Goal: Contribute content

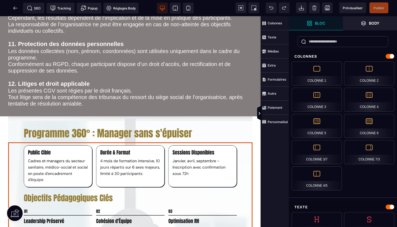
scroll to position [399, 0]
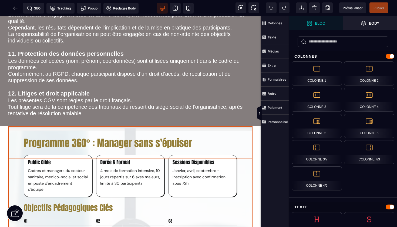
select select
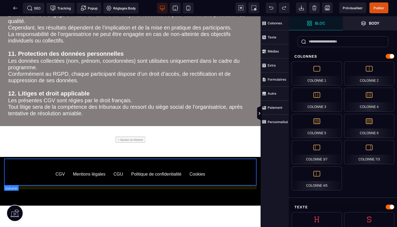
click at [138, 142] on div "+ Ajouter un élément" at bounding box center [130, 139] width 30 height 6
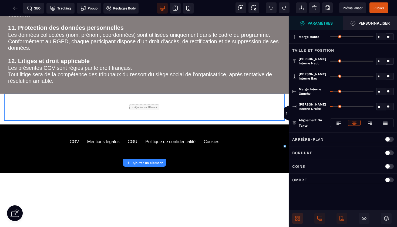
click at [297, 218] on icon at bounding box center [296, 216] width 2 height 2
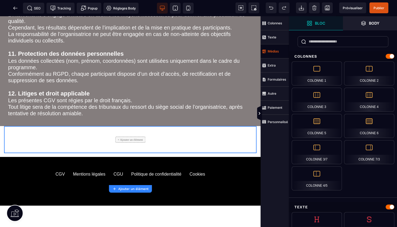
click at [275, 52] on strong "Médias" at bounding box center [273, 51] width 11 height 4
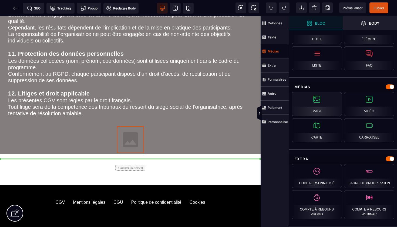
select select
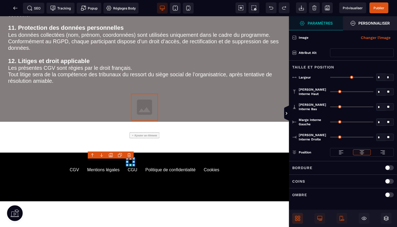
type input "*"
type input "***"
type input "*"
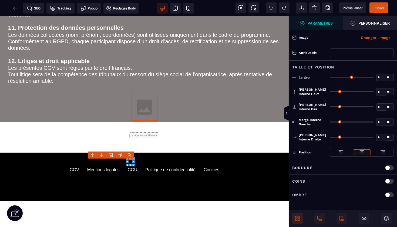
type input "*"
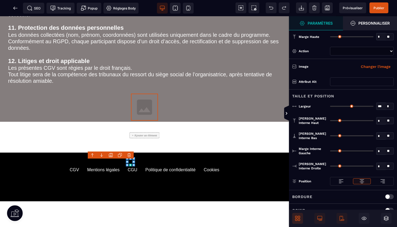
select select
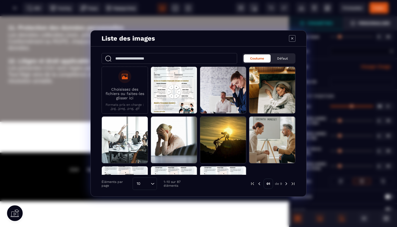
click at [130, 85] on label "Choisissez des fichiers ou faites-les glisser ici Formats pris en charge : .jpg…" at bounding box center [125, 90] width 41 height 40
click at [0, 0] on input "Choisissez des fichiers ou faites-les glisser ici Formats pris en charge : .jpg…" at bounding box center [0, 0] width 0 height 0
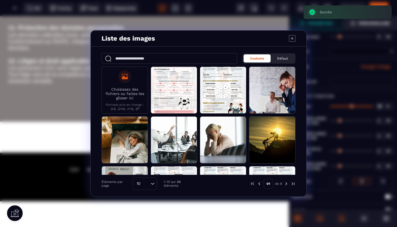
click at [133, 94] on p "Choisissez des fichiers ou faites-les glisser ici" at bounding box center [125, 93] width 41 height 13
click at [0, 0] on input "Choisissez des fichiers ou faites-les glisser ici Formats pris en charge : .jpg…" at bounding box center [0, 0] width 0 height 0
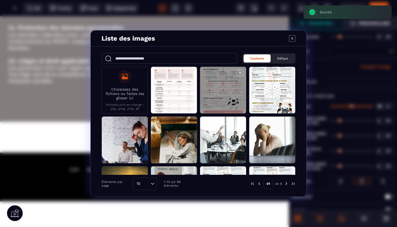
click at [215, 85] on span "Modal window" at bounding box center [223, 90] width 46 height 47
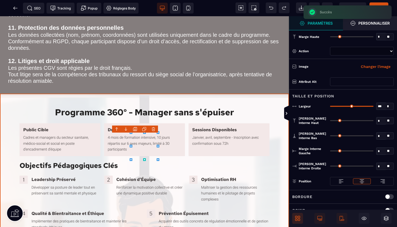
select select
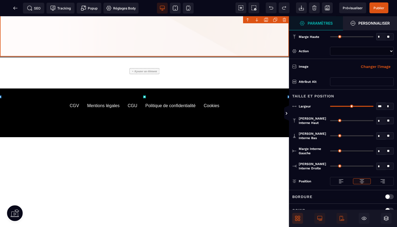
scroll to position [854, 0]
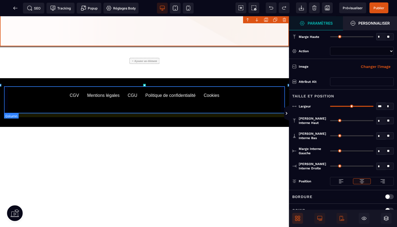
click at [151, 64] on div "+ Ajouter un élément" at bounding box center [144, 61] width 30 height 6
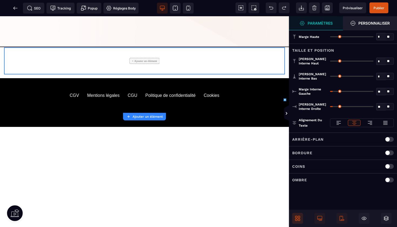
click at [297, 217] on icon at bounding box center [296, 216] width 2 height 2
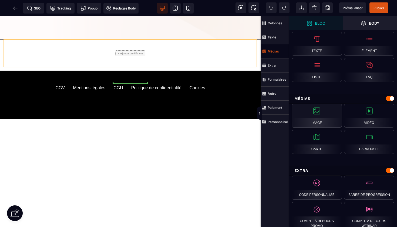
scroll to position [0, 0]
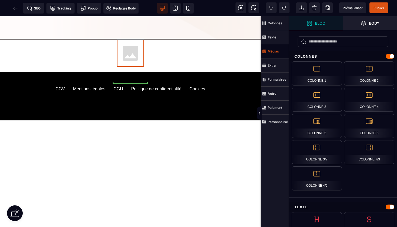
select select
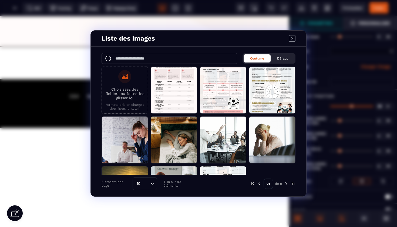
select select
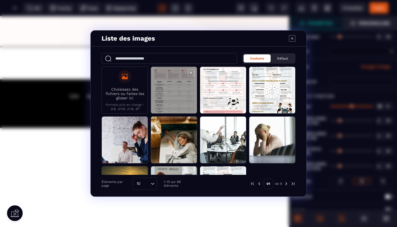
click at [183, 87] on span "Modal window" at bounding box center [174, 90] width 46 height 47
select select
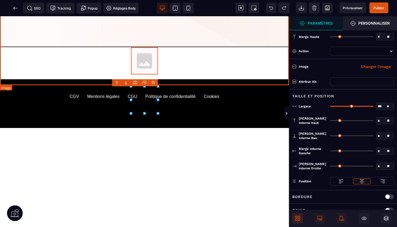
click at [153, 82] on body "B I U S A ******* Image" at bounding box center [198, 113] width 397 height 227
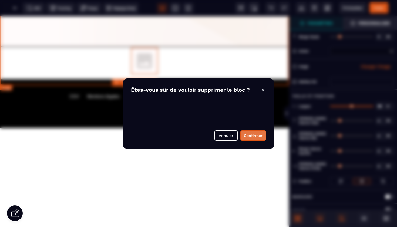
click at [256, 133] on button "Confirmer" at bounding box center [253, 135] width 26 height 10
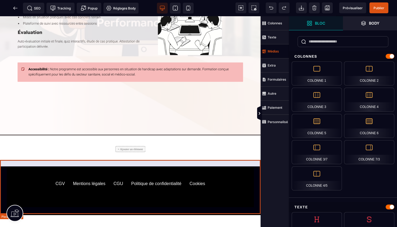
scroll to position [798, 0]
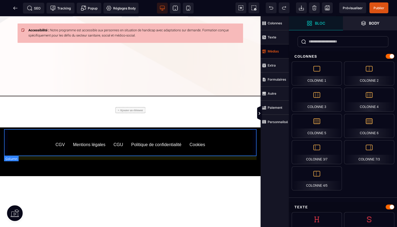
click at [126, 113] on div "+ Ajouter un élément" at bounding box center [130, 110] width 30 height 6
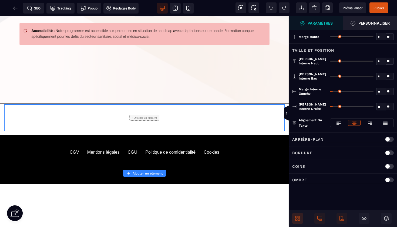
click at [298, 216] on icon at bounding box center [299, 216] width 2 height 2
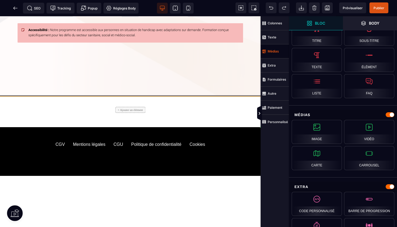
scroll to position [0, 0]
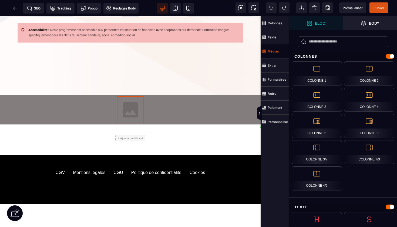
select select
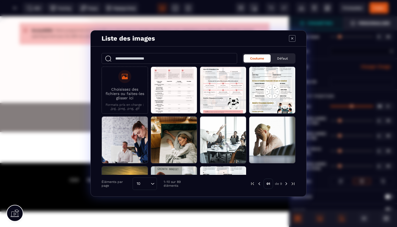
select select
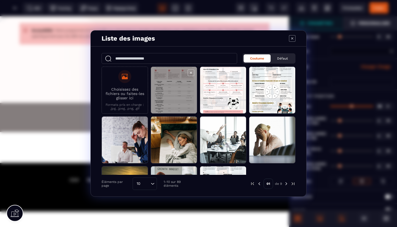
click at [181, 90] on span "Modal window" at bounding box center [174, 90] width 46 height 47
select select
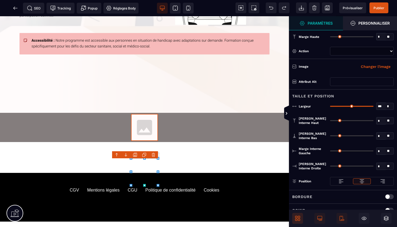
scroll to position [791, 0]
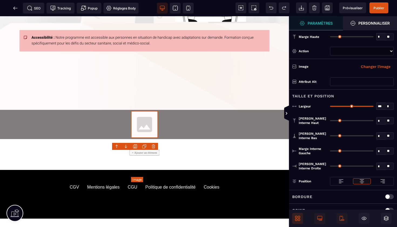
click at [152, 138] on img at bounding box center [144, 124] width 27 height 27
click at [153, 146] on body "B I U S A ******* Image" at bounding box center [198, 113] width 397 height 227
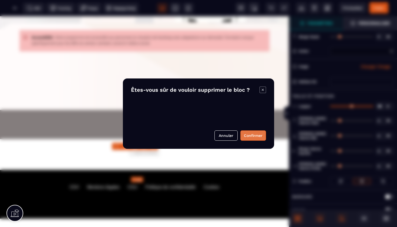
click at [251, 137] on button "Confirmer" at bounding box center [253, 135] width 26 height 10
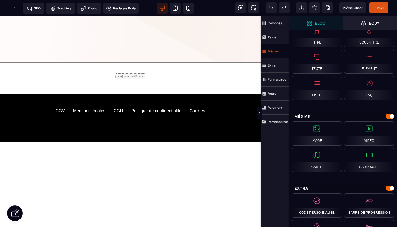
scroll to position [195, 0]
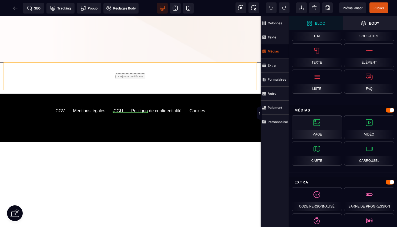
select select
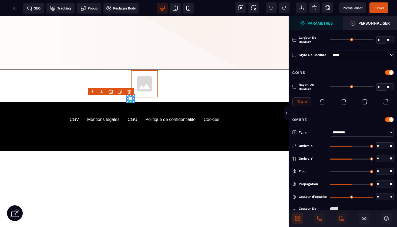
type input "*"
type input "***"
type input "*"
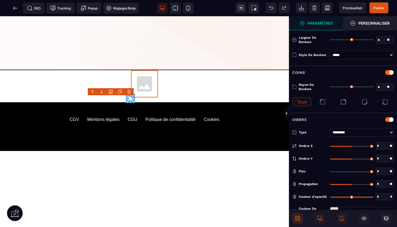
type input "*"
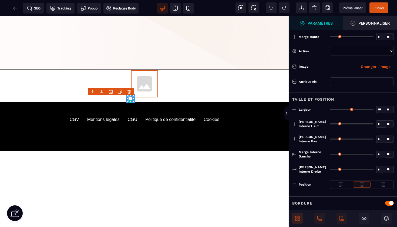
select select
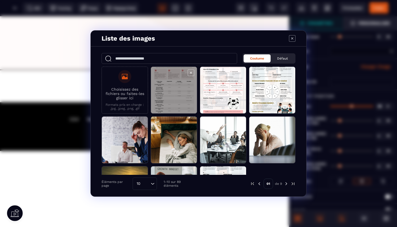
click at [164, 92] on span "Modal window" at bounding box center [174, 90] width 46 height 47
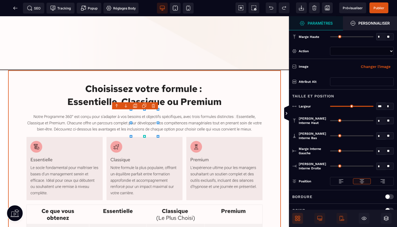
select select
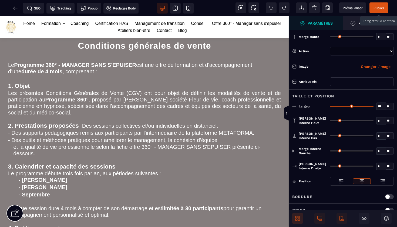
click at [380, 6] on span "Publier" at bounding box center [378, 8] width 11 height 4
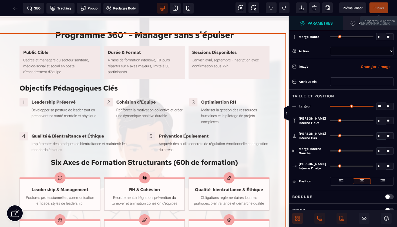
scroll to position [472, 3]
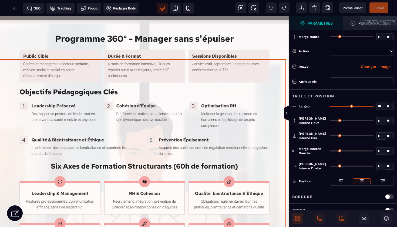
click at [254, 73] on img at bounding box center [144, 224] width 289 height 408
select select
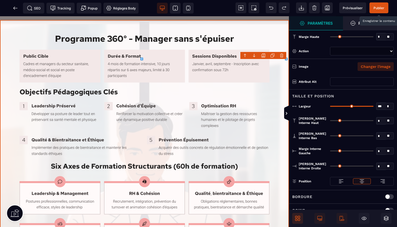
click at [376, 67] on button "Changer l'image" at bounding box center [376, 66] width 36 height 9
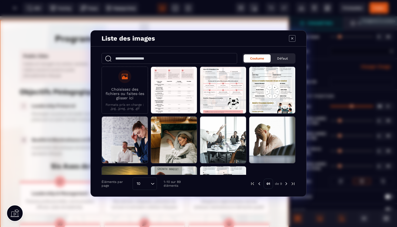
click at [122, 103] on p "Formats pris en charge : .jpg, .jpeg, .png, .gif" at bounding box center [125, 107] width 41 height 8
click at [0, 0] on input "Choisissez des fichiers ou faites-les glisser ici Formats pris en charge : .jpg…" at bounding box center [0, 0] width 0 height 0
click at [131, 90] on p "Choisissez des fichiers ou faites-les glisser ici" at bounding box center [125, 93] width 41 height 13
click at [0, 0] on input "Choisissez des fichiers ou faites-les glisser ici Formats pris en charge : .jpg…" at bounding box center [0, 0] width 0 height 0
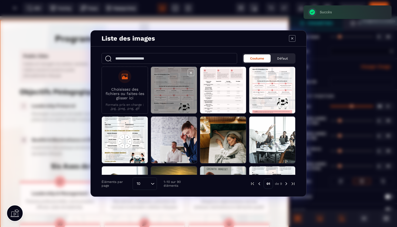
click at [170, 82] on span "Modal window" at bounding box center [174, 90] width 46 height 47
select select
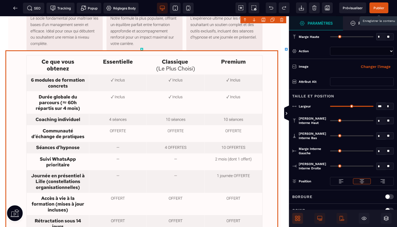
scroll to position [876, 3]
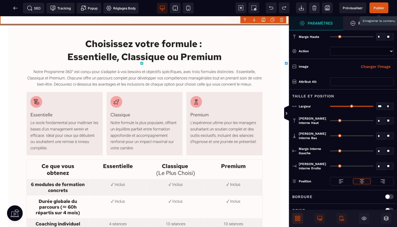
click at [379, 7] on span "Publier" at bounding box center [378, 8] width 11 height 4
click at [17, 7] on icon at bounding box center [15, 7] width 5 height 5
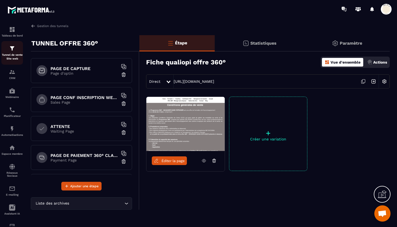
click at [14, 50] on img at bounding box center [12, 48] width 6 height 6
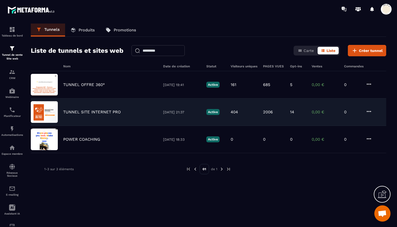
click at [90, 111] on p "TUNNEL SITE INTERNET PRO" at bounding box center [92, 111] width 58 height 5
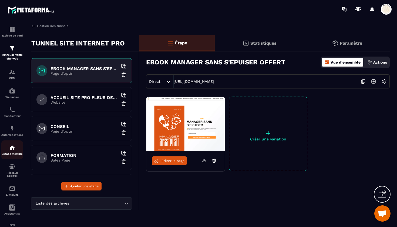
click at [11, 149] on img at bounding box center [12, 147] width 6 height 6
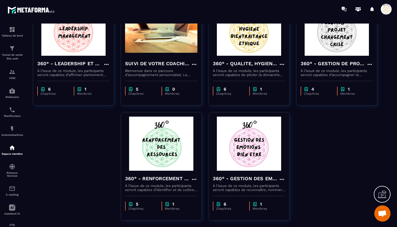
scroll to position [182, 0]
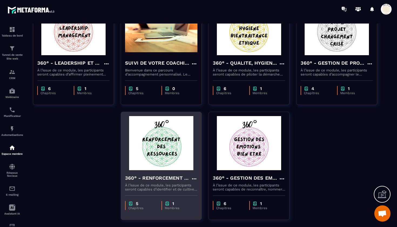
click at [163, 179] on h4 "360° - RENFORCEMENT DES RESSOURCES" at bounding box center [158, 178] width 66 height 8
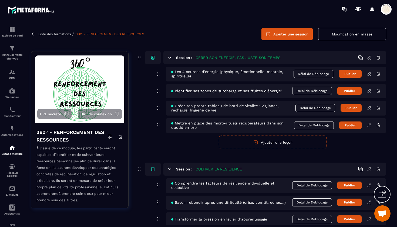
scroll to position [17, 0]
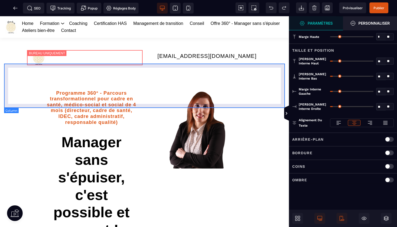
scroll to position [584, 0]
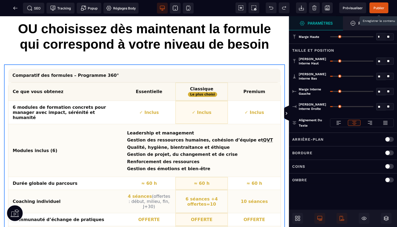
click at [375, 7] on span "Publier" at bounding box center [378, 8] width 11 height 4
